Goal: Navigation & Orientation: Find specific page/section

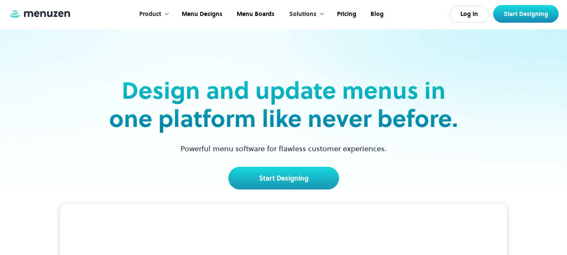
click at [211, 19] on link "Menu Designs" at bounding box center [201, 14] width 55 height 26
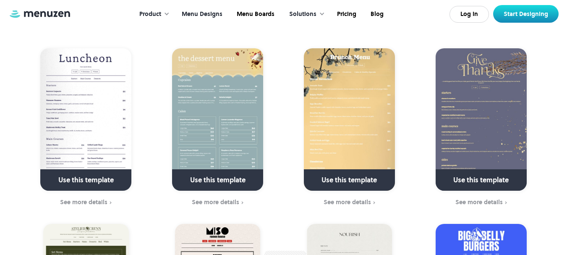
scroll to position [404, 0]
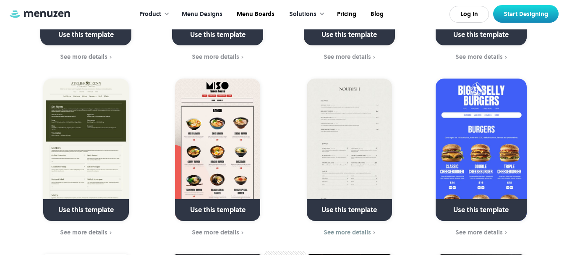
scroll to position [544, 0]
